Goal: Task Accomplishment & Management: Manage account settings

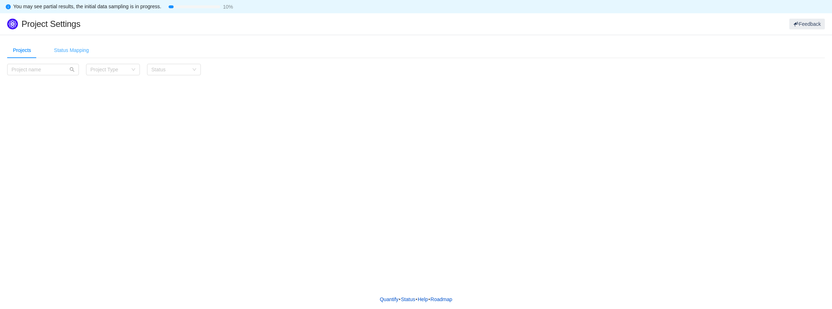
click at [70, 51] on div "Status Mapping" at bounding box center [71, 50] width 46 height 16
click at [448, 122] on div at bounding box center [414, 122] width 76 height 11
click at [187, 75] on div "Please select a project first" at bounding box center [416, 104] width 818 height 81
click at [22, 44] on div "Projects" at bounding box center [22, 50] width 30 height 16
click at [38, 70] on input "text" at bounding box center [43, 69] width 72 height 11
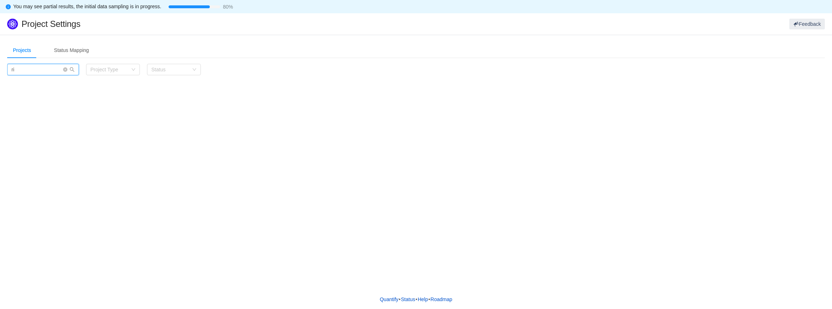
type input "r"
type input "ridgerunner"
click at [72, 70] on icon "icon: search" at bounding box center [72, 69] width 5 height 5
drag, startPoint x: 53, startPoint y: 68, endPoint x: -27, endPoint y: 69, distance: 79.7
click at [0, 69] on html "You may see partial results, the initial data sampling is in progress. 80% Proj…" at bounding box center [416, 154] width 832 height 309
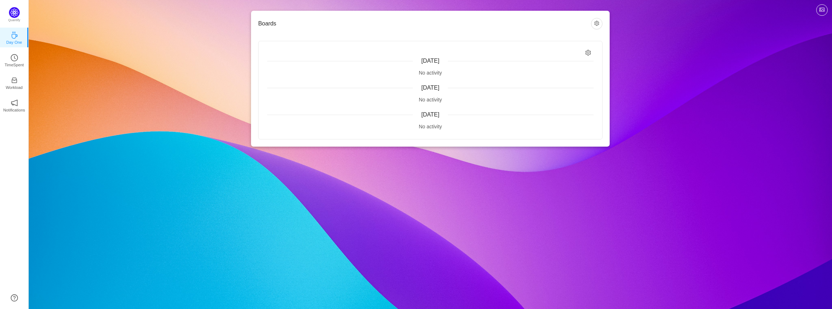
click at [589, 51] on icon "icon: setting" at bounding box center [589, 53] width 6 height 6
click at [543, 68] on input "Relevant to me" at bounding box center [543, 68] width 6 height 6
click at [541, 69] on input "Relevant to me" at bounding box center [543, 68] width 6 height 6
click at [565, 104] on div "Today No activity Yesterday No activity Tuesday, September 23 No activity" at bounding box center [431, 90] width 344 height 98
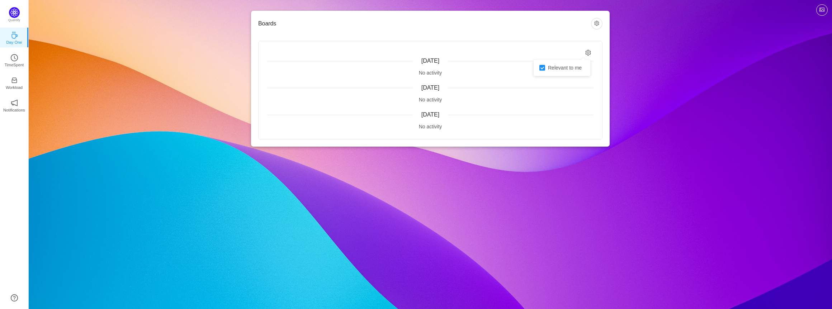
click at [589, 52] on icon "icon: setting" at bounding box center [589, 53] width 6 height 6
click at [543, 67] on input "Relevant to me" at bounding box center [543, 68] width 6 height 6
checkbox input "false"
drag, startPoint x: 299, startPoint y: 177, endPoint x: 296, endPoint y: 177, distance: 3.6
click at [297, 177] on div "Boards Today No activity Yesterday No activity Tuesday, September 23 No activit…" at bounding box center [431, 154] width 804 height 309
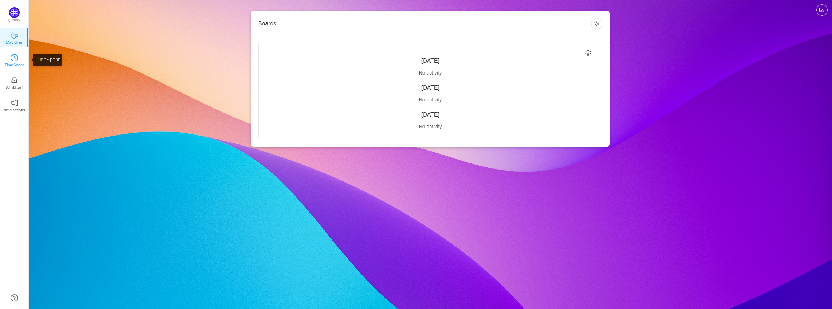
click at [17, 57] on icon "icon: clock-circle" at bounding box center [14, 57] width 7 height 7
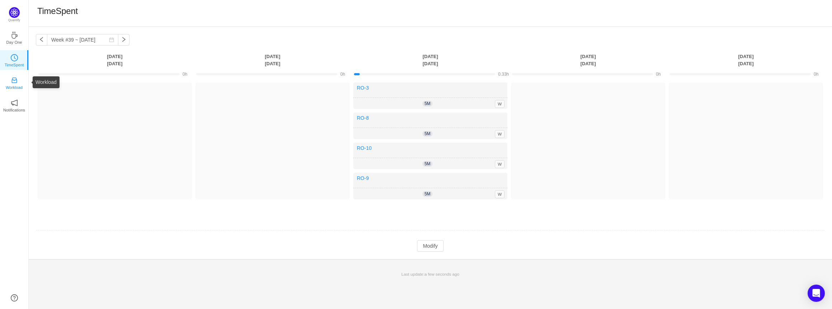
click at [13, 85] on p "Workload" at bounding box center [14, 87] width 17 height 6
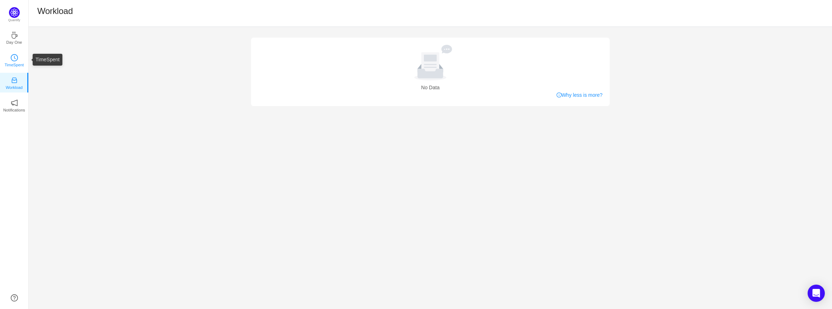
click at [13, 61] on icon "icon: clock-circle" at bounding box center [14, 57] width 7 height 7
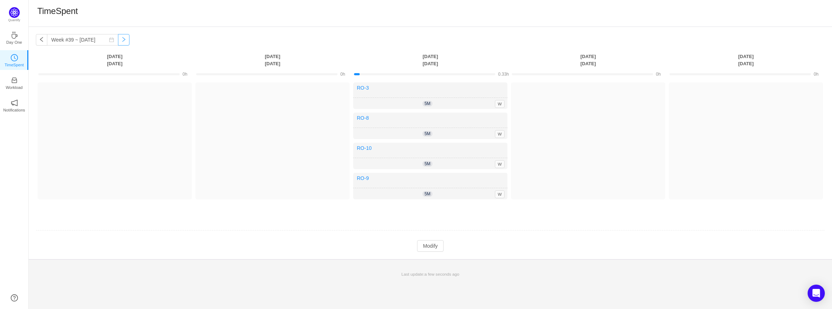
click at [118, 41] on button "button" at bounding box center [123, 39] width 11 height 11
click at [118, 39] on button "button" at bounding box center [123, 39] width 11 height 11
click at [41, 39] on button "button" at bounding box center [41, 39] width 11 height 11
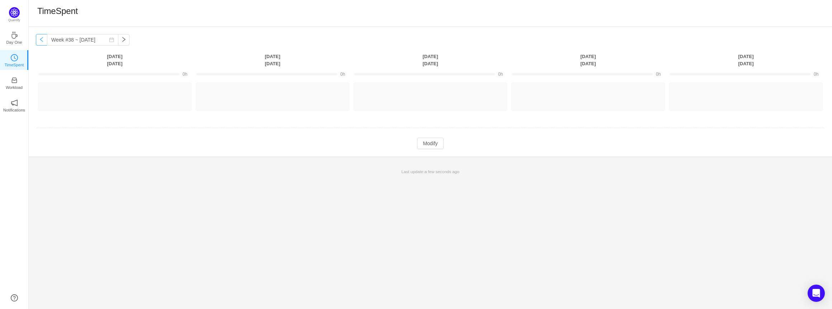
click at [41, 39] on button "button" at bounding box center [41, 39] width 11 height 11
click at [119, 42] on button "button" at bounding box center [123, 39] width 11 height 11
type input "Week #39 ~ Sep 22"
